Goal: Understand process/instructions

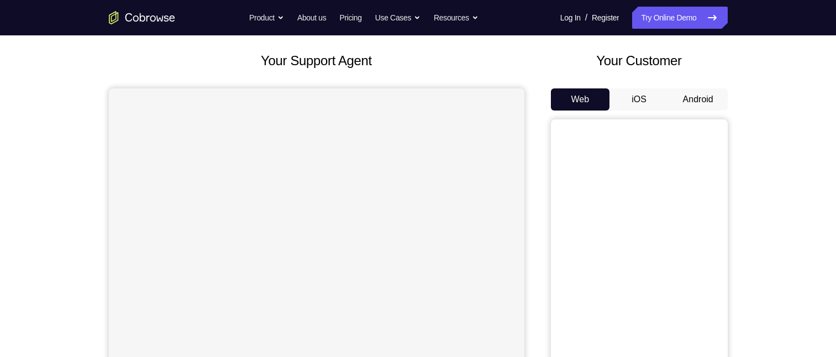
scroll to position [55, 0]
click at [686, 98] on button "Android" at bounding box center [698, 99] width 59 height 22
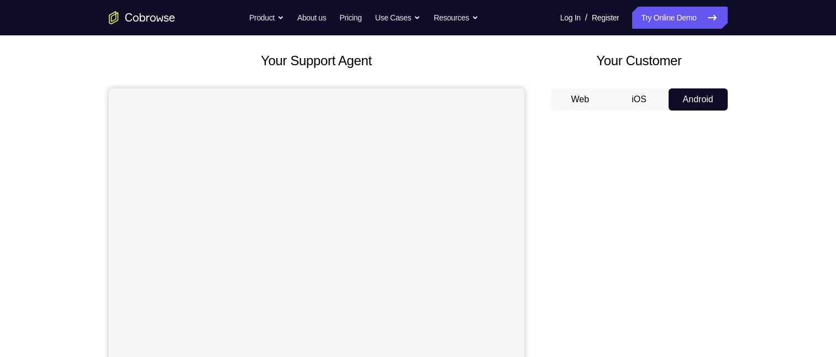
click at [634, 98] on button "iOS" at bounding box center [639, 99] width 59 height 22
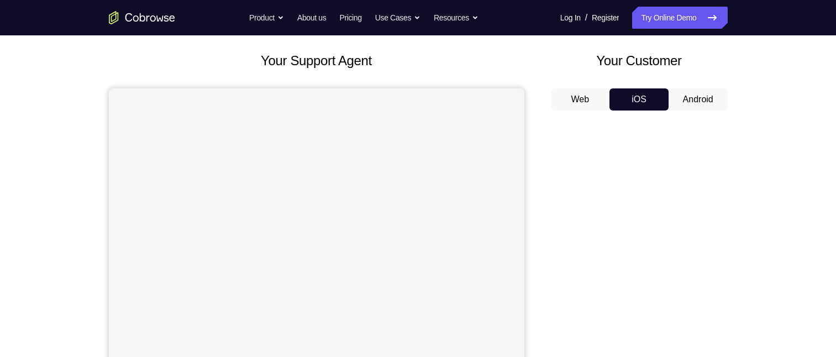
drag, startPoint x: 657, startPoint y: 101, endPoint x: 663, endPoint y: 100, distance: 5.6
click at [661, 100] on button "iOS" at bounding box center [639, 99] width 59 height 22
drag, startPoint x: 679, startPoint y: 112, endPoint x: 672, endPoint y: 90, distance: 23.1
click at [678, 112] on div "Web iOS Android" at bounding box center [639, 273] width 177 height 371
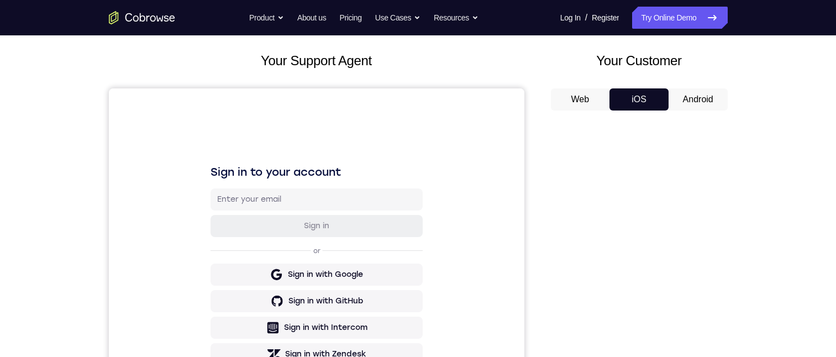
scroll to position [0, 0]
click at [703, 100] on button "Android" at bounding box center [698, 99] width 59 height 22
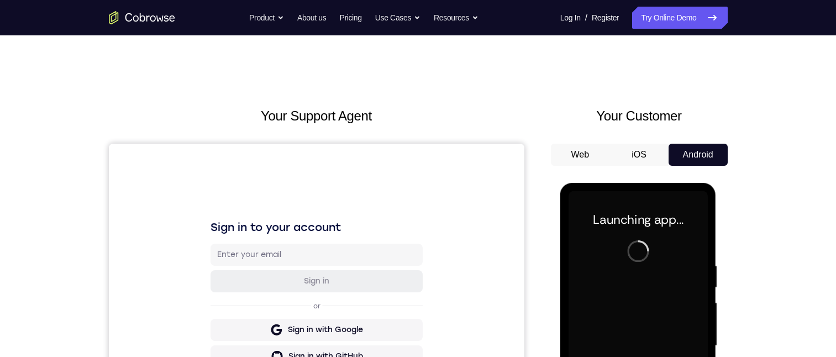
drag, startPoint x: 714, startPoint y: 533, endPoint x: 708, endPoint y: 644, distance: 111.3
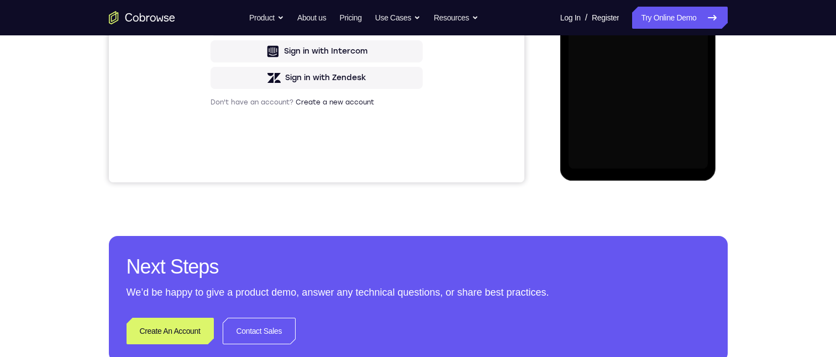
drag, startPoint x: 147, startPoint y: 461, endPoint x: 529, endPoint y: 185, distance: 471.5
click at [278, 189] on div "Your Support Agent Your Customer Web iOS Android Next Steps We’d be happy to gi…" at bounding box center [419, 68] width 708 height 729
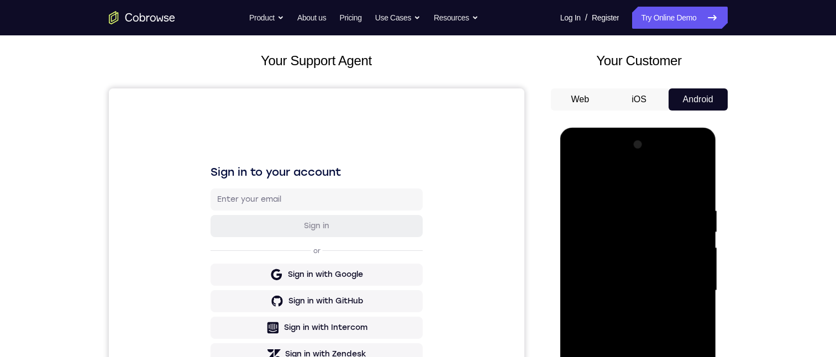
scroll to position [221, 0]
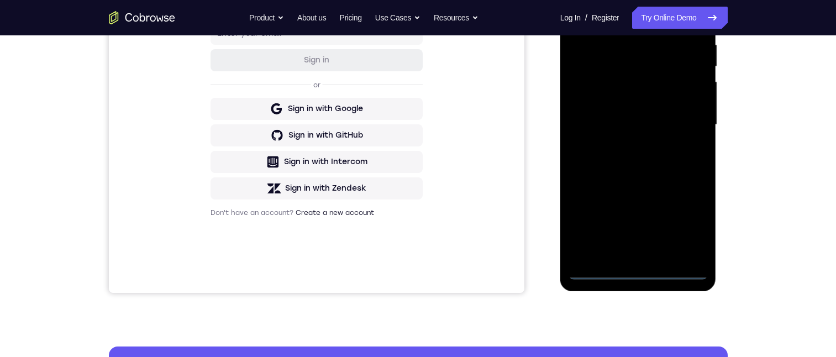
click at [639, 268] on div at bounding box center [638, 125] width 139 height 310
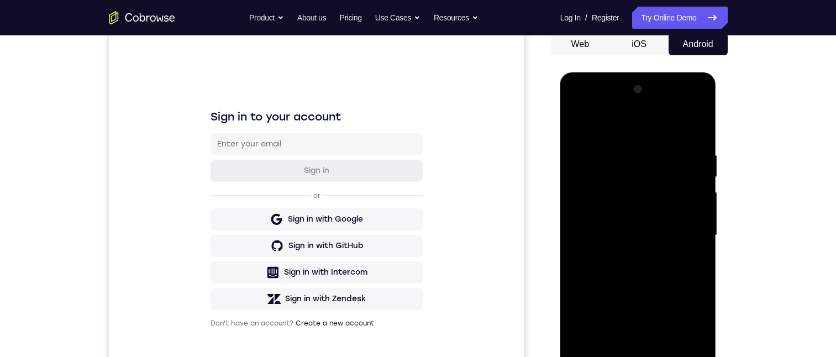
click at [687, 333] on div at bounding box center [638, 236] width 139 height 310
click at [585, 109] on div at bounding box center [638, 236] width 139 height 310
click at [601, 182] on div at bounding box center [638, 236] width 139 height 310
click at [599, 175] on div at bounding box center [638, 236] width 139 height 310
click at [620, 187] on div at bounding box center [638, 236] width 139 height 310
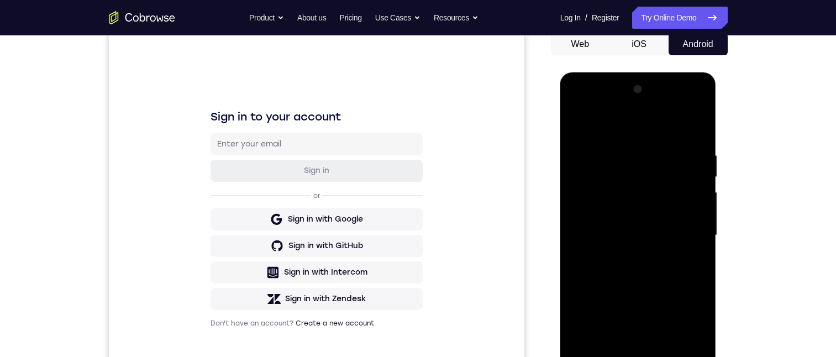
click at [621, 254] on div at bounding box center [638, 236] width 139 height 310
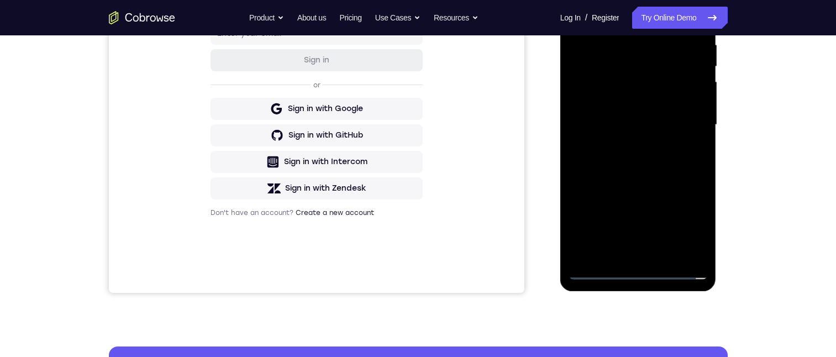
click at [639, 117] on div at bounding box center [638, 125] width 139 height 310
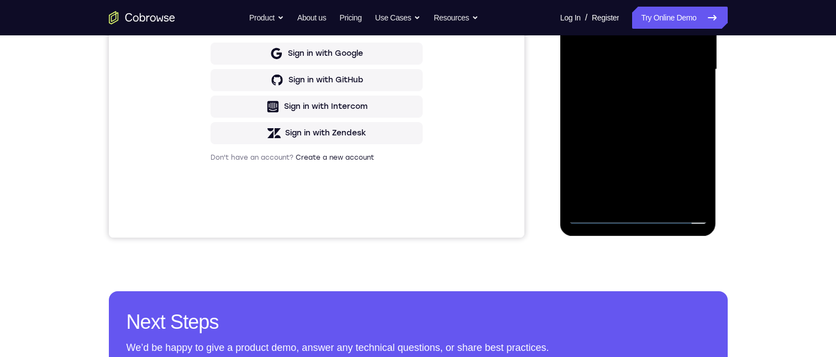
click at [605, 46] on div at bounding box center [638, 70] width 139 height 310
click at [649, 72] on div at bounding box center [638, 70] width 139 height 310
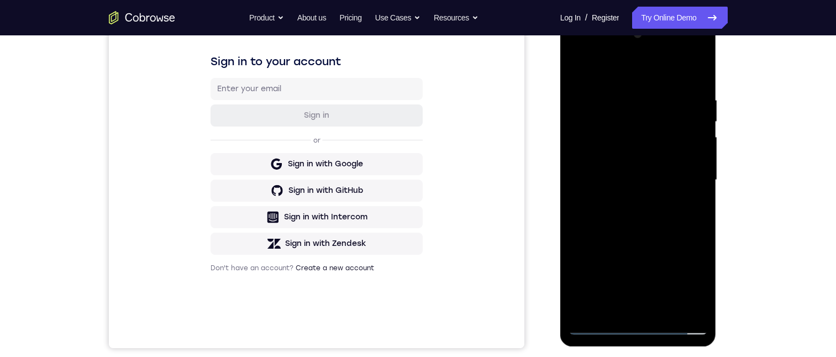
click at [611, 212] on div at bounding box center [638, 180] width 139 height 310
click at [626, 217] on div at bounding box center [638, 180] width 139 height 310
click at [641, 223] on div at bounding box center [638, 180] width 139 height 310
click at [634, 194] on div at bounding box center [638, 180] width 139 height 310
click at [640, 214] on div at bounding box center [638, 180] width 139 height 310
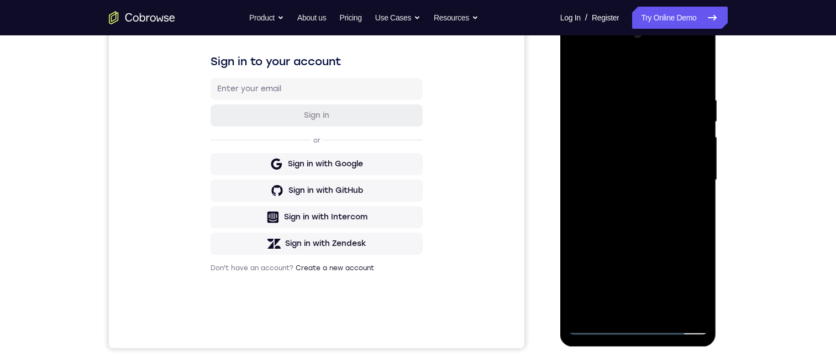
click at [656, 156] on div at bounding box center [638, 180] width 139 height 310
click at [651, 131] on div at bounding box center [638, 180] width 139 height 310
drag, startPoint x: 651, startPoint y: 131, endPoint x: 655, endPoint y: 108, distance: 23.5
click at [652, 118] on div at bounding box center [638, 180] width 139 height 310
click at [634, 153] on div at bounding box center [638, 180] width 139 height 310
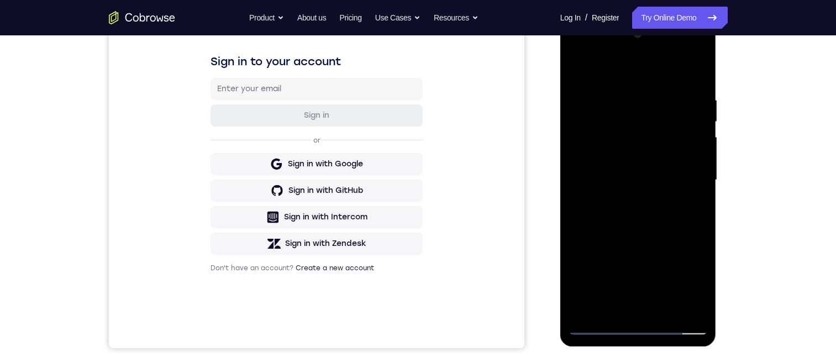
click at [634, 153] on div at bounding box center [638, 180] width 139 height 310
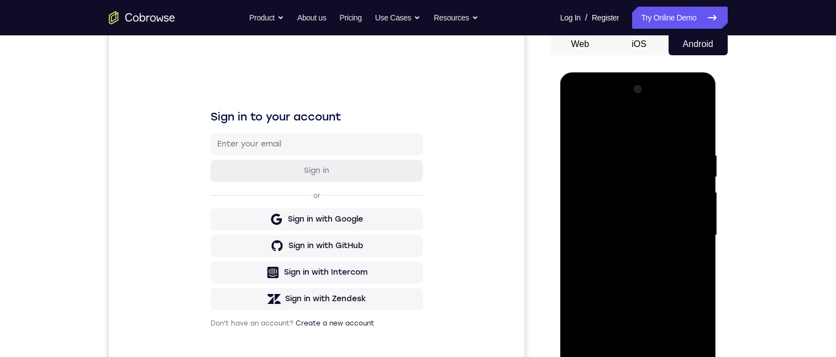
click at [641, 170] on div at bounding box center [638, 236] width 139 height 310
click at [663, 123] on div at bounding box center [638, 236] width 139 height 310
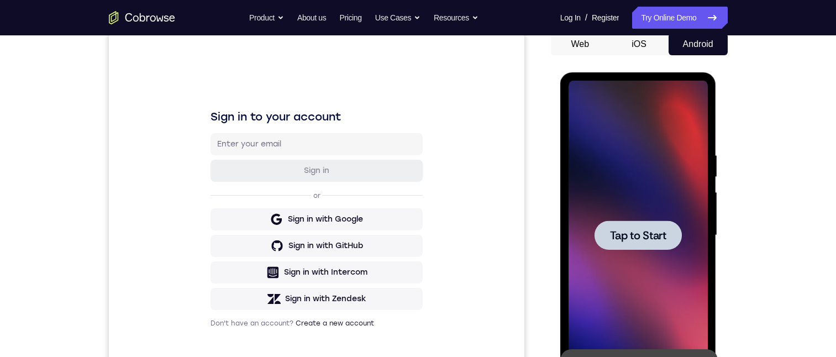
click at [639, 248] on div at bounding box center [638, 235] width 87 height 29
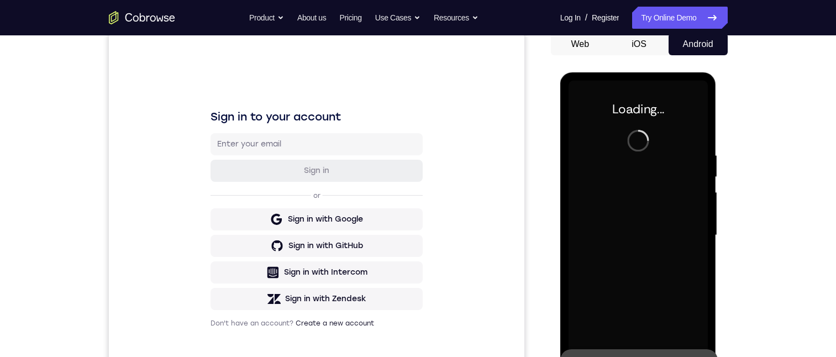
scroll to position [276, 0]
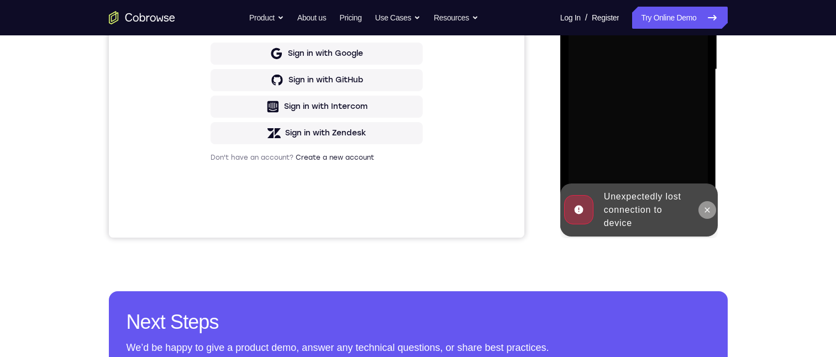
click at [713, 213] on button at bounding box center [708, 210] width 18 height 18
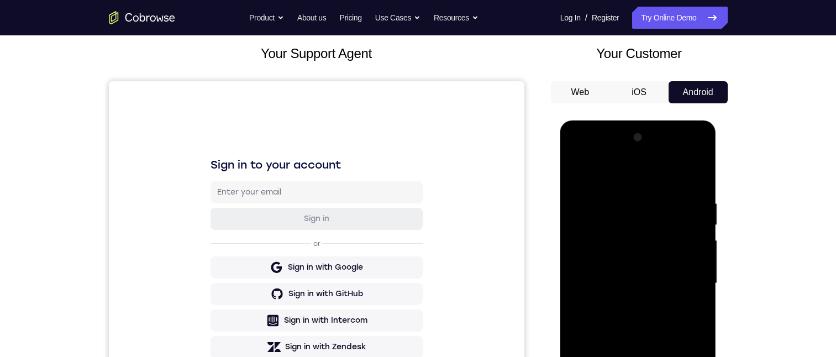
scroll to position [166, 0]
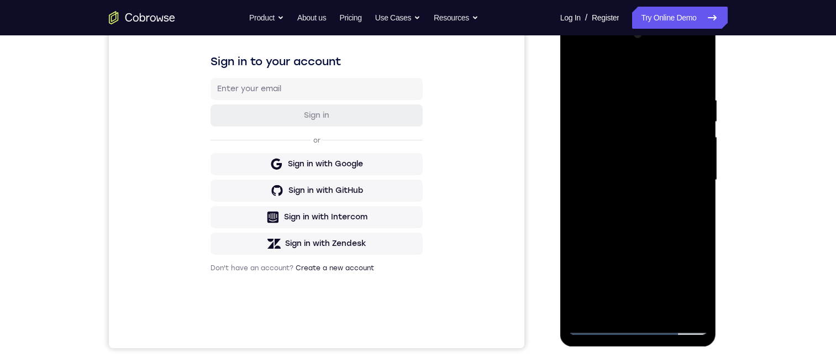
drag, startPoint x: 656, startPoint y: 327, endPoint x: 636, endPoint y: 325, distance: 20.0
click at [634, 326] on div at bounding box center [638, 180] width 139 height 310
click at [646, 329] on div at bounding box center [638, 180] width 139 height 310
click at [694, 276] on div at bounding box center [638, 180] width 139 height 310
click at [666, 160] on div at bounding box center [638, 180] width 139 height 310
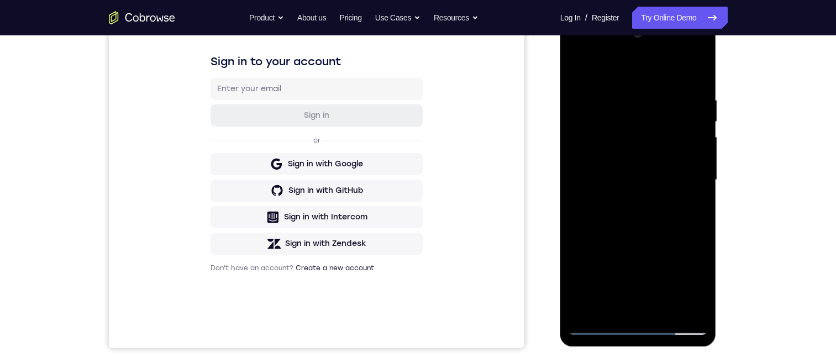
click at [689, 278] on div at bounding box center [638, 180] width 139 height 310
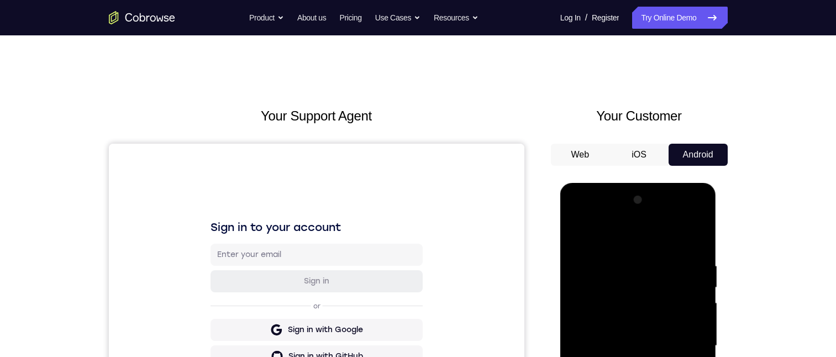
click at [585, 218] on div at bounding box center [638, 346] width 139 height 310
click at [684, 349] on div at bounding box center [638, 346] width 139 height 310
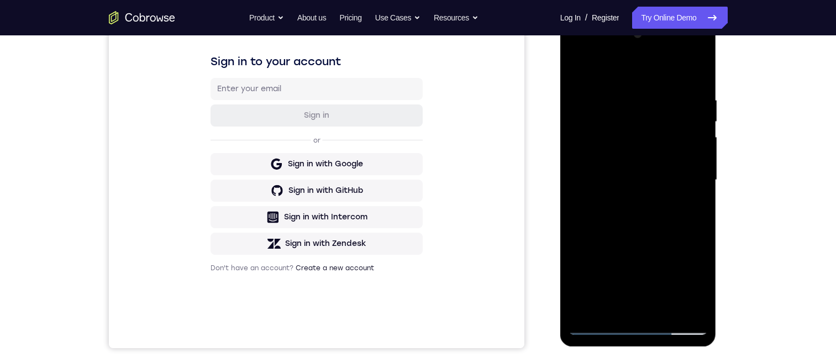
scroll to position [332, 0]
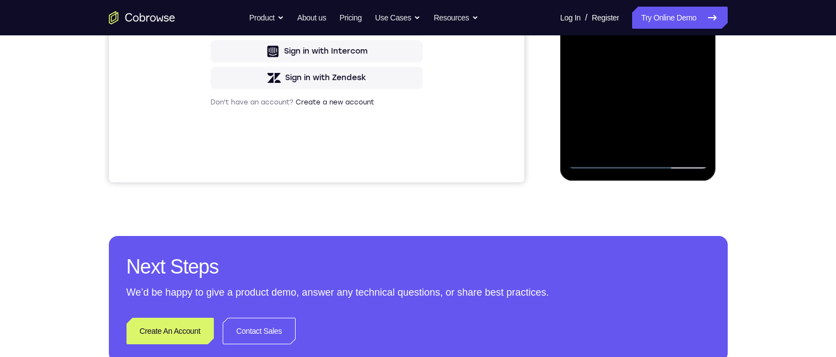
click at [624, 146] on div at bounding box center [638, 15] width 139 height 310
click at [614, 4] on div at bounding box center [638, 15] width 139 height 310
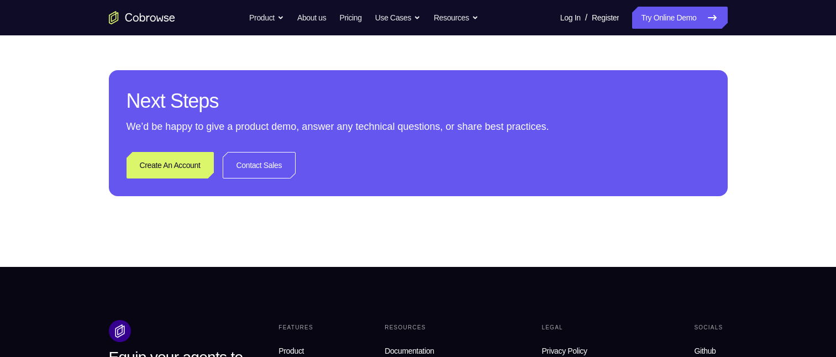
scroll to position [221, 0]
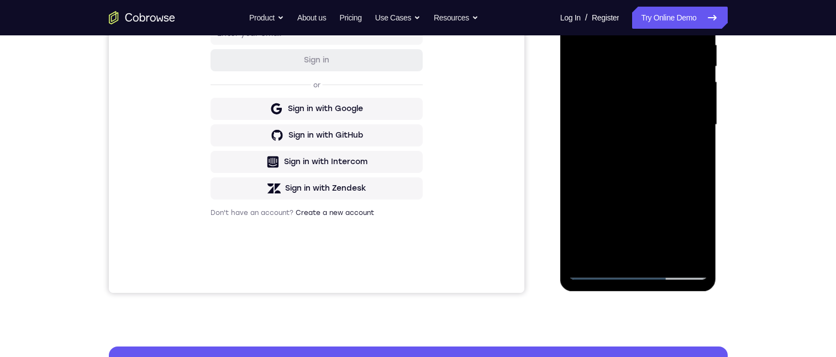
click at [624, 99] on div at bounding box center [638, 125] width 139 height 310
drag, startPoint x: 604, startPoint y: 122, endPoint x: 611, endPoint y: 123, distance: 7.4
click at [607, 122] on div at bounding box center [638, 125] width 139 height 310
click at [631, 171] on div at bounding box center [638, 125] width 139 height 310
click at [624, 161] on div at bounding box center [638, 125] width 139 height 310
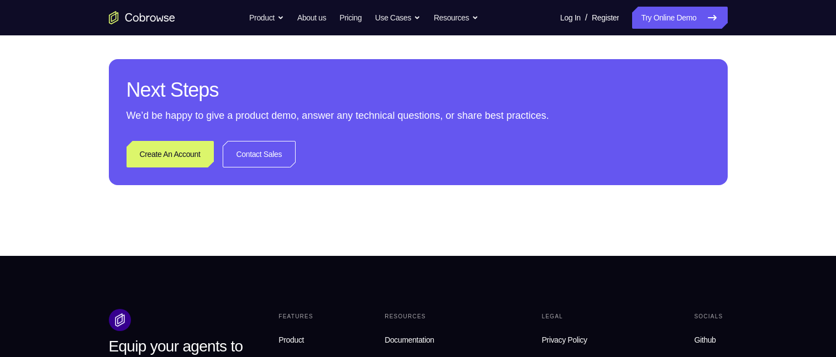
scroll to position [398, 0]
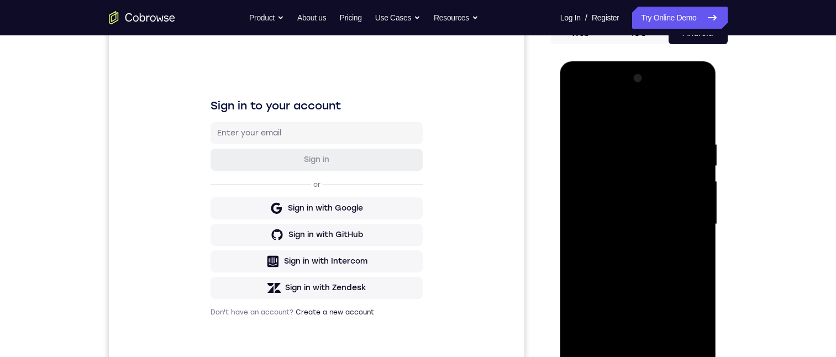
click at [610, 216] on div at bounding box center [638, 225] width 139 height 310
click at [611, 216] on div at bounding box center [638, 225] width 139 height 310
click at [636, 266] on div at bounding box center [638, 225] width 139 height 310
click at [637, 269] on div at bounding box center [638, 225] width 139 height 310
click at [630, 217] on div at bounding box center [638, 225] width 139 height 310
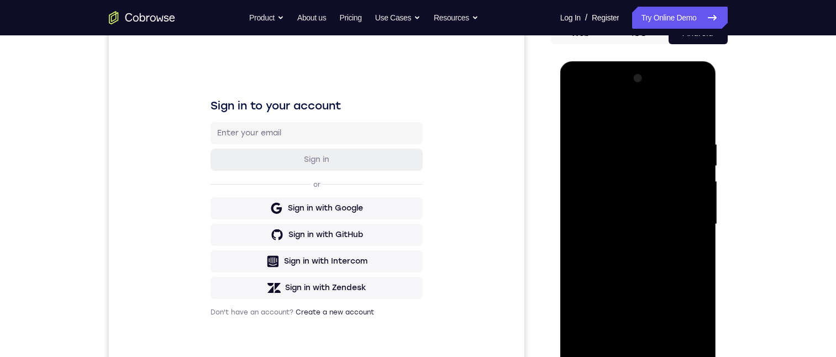
click at [622, 226] on div at bounding box center [638, 225] width 139 height 310
click at [643, 267] on div at bounding box center [638, 225] width 139 height 310
click at [628, 221] on div at bounding box center [638, 225] width 139 height 310
click at [629, 211] on div at bounding box center [638, 225] width 139 height 310
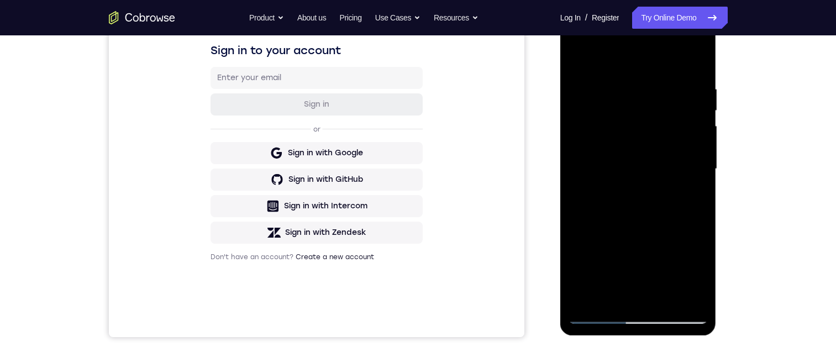
click at [624, 166] on div at bounding box center [638, 169] width 139 height 310
click at [631, 205] on div at bounding box center [638, 169] width 139 height 310
click at [631, 196] on div at bounding box center [638, 169] width 139 height 310
click at [639, 198] on div at bounding box center [638, 169] width 139 height 310
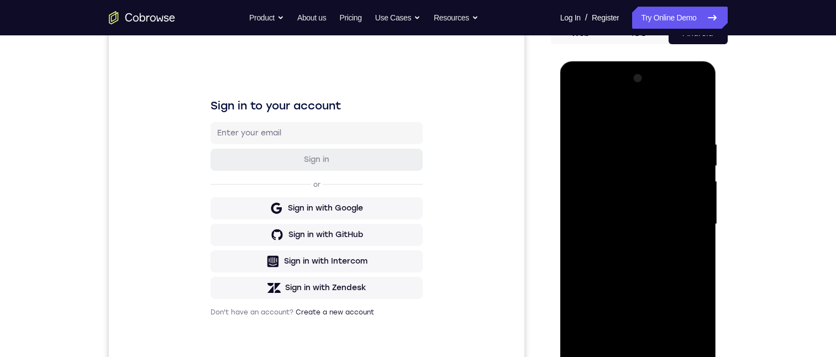
scroll to position [287, 0]
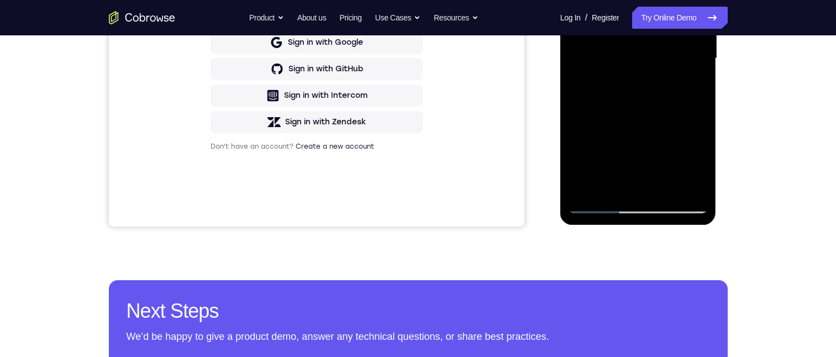
click at [682, 0] on div at bounding box center [638, 59] width 139 height 310
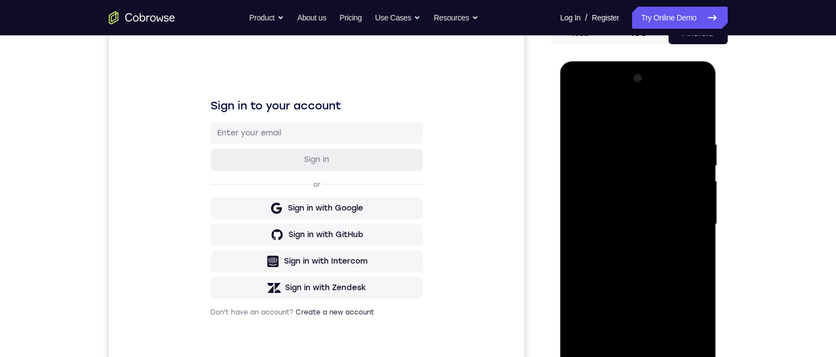
click at [701, 135] on div at bounding box center [638, 225] width 139 height 310
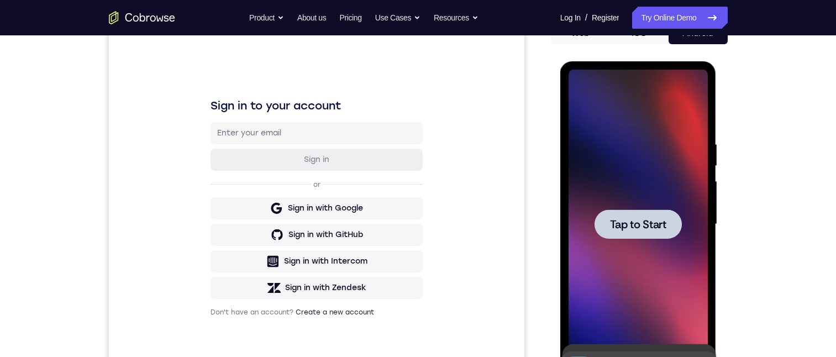
click at [613, 219] on span "Tap to Start" at bounding box center [638, 224] width 56 height 11
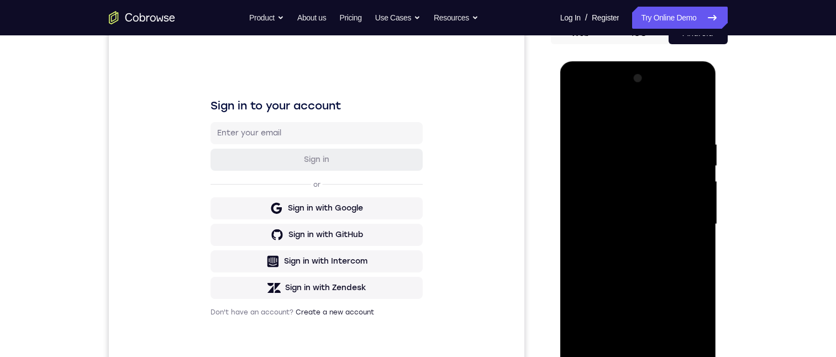
scroll to position [232, 0]
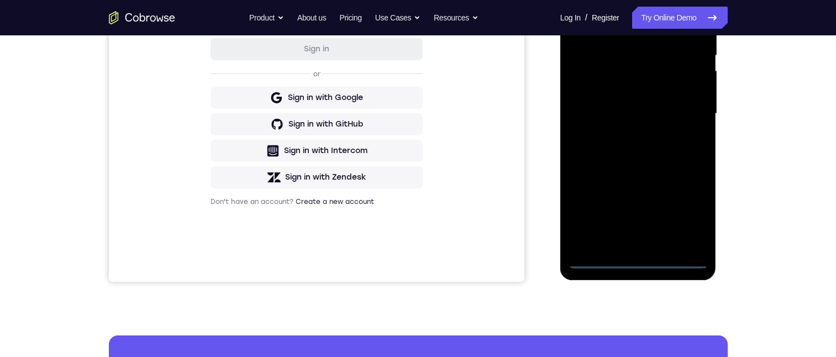
drag, startPoint x: 632, startPoint y: 259, endPoint x: 649, endPoint y: 252, distance: 18.1
click at [632, 260] on div at bounding box center [638, 114] width 139 height 310
click at [685, 203] on div at bounding box center [638, 114] width 139 height 310
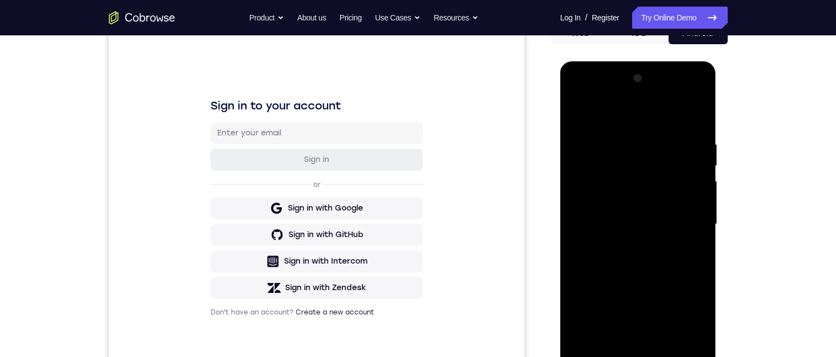
click at [613, 120] on div at bounding box center [638, 225] width 139 height 310
click at [685, 220] on div at bounding box center [638, 225] width 139 height 310
click at [625, 242] on div at bounding box center [638, 225] width 139 height 310
click at [608, 212] on div at bounding box center [638, 225] width 139 height 310
click at [616, 196] on div at bounding box center [638, 225] width 139 height 310
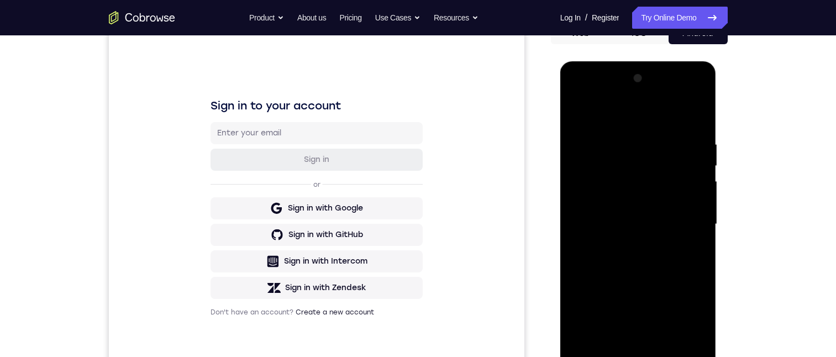
click at [694, 201] on div at bounding box center [638, 225] width 139 height 310
click at [682, 216] on div at bounding box center [638, 225] width 139 height 310
click at [649, 224] on div at bounding box center [638, 225] width 139 height 310
click at [642, 259] on div at bounding box center [638, 225] width 139 height 310
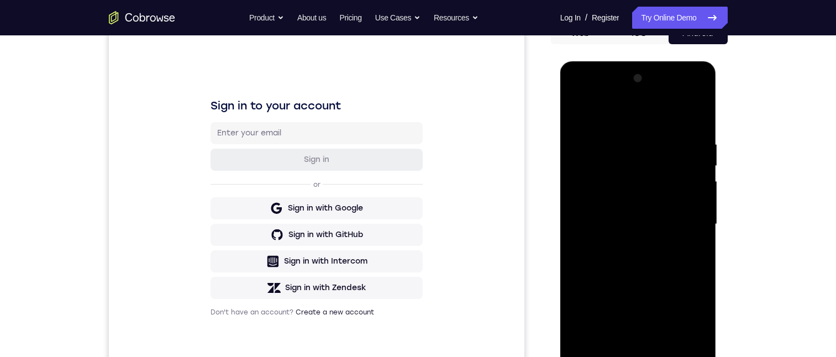
click at [632, 258] on div at bounding box center [638, 225] width 139 height 310
click at [693, 237] on div at bounding box center [638, 225] width 139 height 310
click at [694, 202] on div at bounding box center [638, 225] width 139 height 310
click at [621, 219] on div at bounding box center [638, 225] width 139 height 310
